Goal: Task Accomplishment & Management: Use online tool/utility

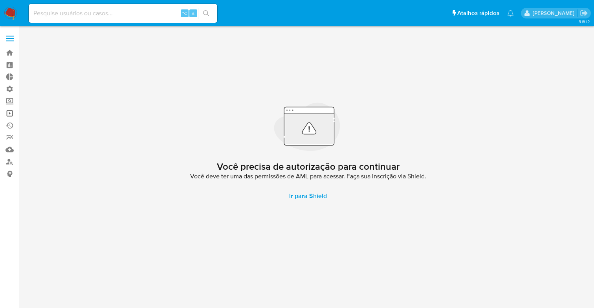
click at [11, 112] on link "Operações em massa" at bounding box center [47, 113] width 94 height 12
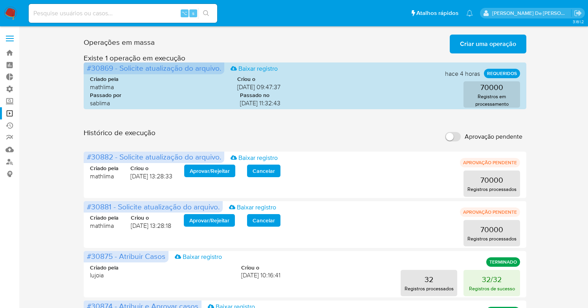
click at [454, 134] on input "Aprovação pendente" at bounding box center [453, 136] width 16 height 9
checkbox input "true"
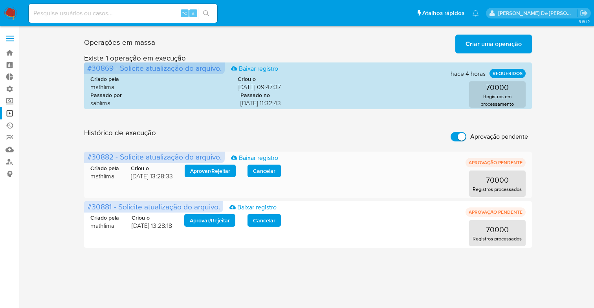
click at [222, 169] on span "Aprovar / Rejeitar" at bounding box center [210, 170] width 40 height 11
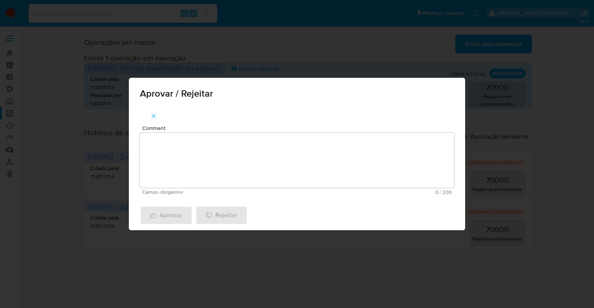
click at [198, 170] on textarea "Comment" at bounding box center [297, 160] width 314 height 55
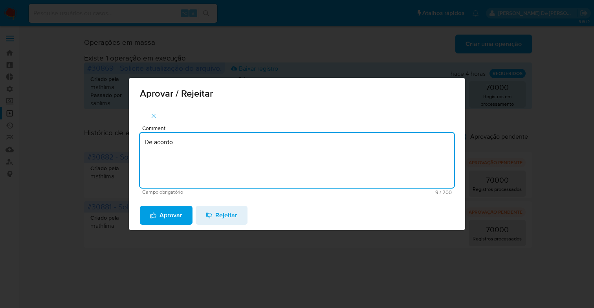
type textarea "De acordo"
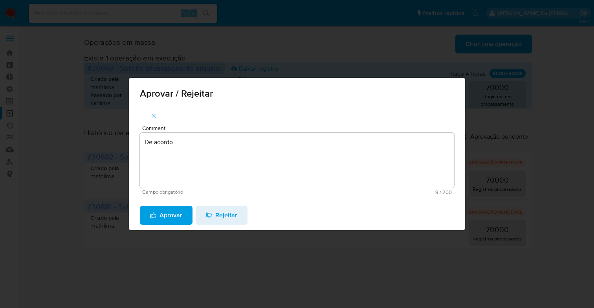
click at [170, 225] on div "Aprovar Rejeitar" at bounding box center [297, 215] width 336 height 30
click at [171, 217] on span "Aprovar" at bounding box center [166, 215] width 32 height 17
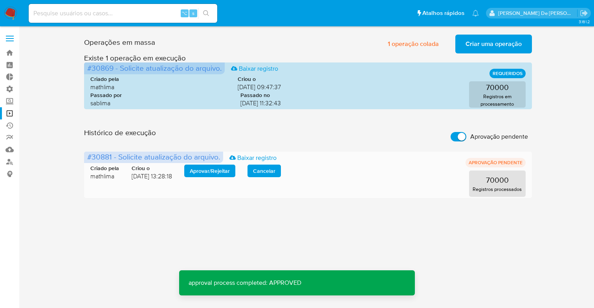
click at [205, 169] on span "Aprovar / Rejeitar" at bounding box center [210, 170] width 40 height 11
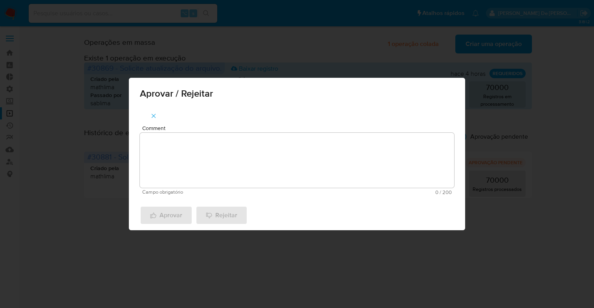
click at [204, 166] on textarea "Comment" at bounding box center [297, 160] width 314 height 55
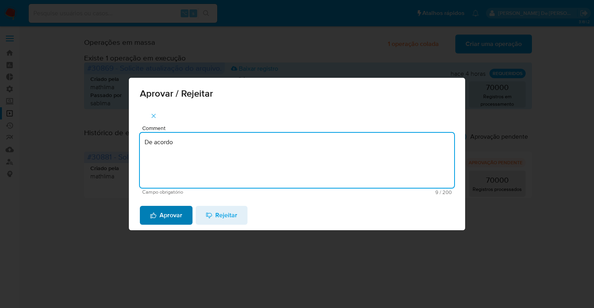
type textarea "De acordo"
click at [174, 213] on span "Aprovar" at bounding box center [166, 215] width 32 height 17
